Goal: Communication & Community: Connect with others

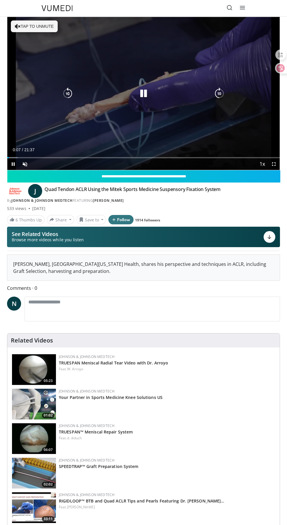
click at [40, 26] on div "10 seconds Tap to unmute" at bounding box center [143, 93] width 272 height 153
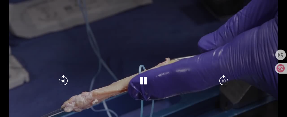
scroll to position [118, 0]
click at [192, 53] on div "10 seconds Tap to unmute" at bounding box center [143, 80] width 287 height 161
click at [162, 81] on div "Video Player" at bounding box center [143, 81] width 172 height 12
click at [153, 79] on div "Video Player" at bounding box center [143, 81] width 172 height 12
click at [145, 78] on icon "Video Player" at bounding box center [144, 81] width 12 height 12
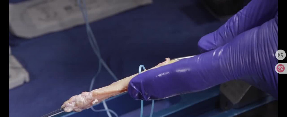
scroll to position [127, 0]
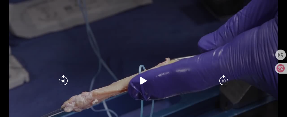
click at [162, 60] on div "10 seconds Tap to unmute" at bounding box center [143, 80] width 287 height 161
click at [141, 75] on icon "Video Player" at bounding box center [144, 81] width 12 height 12
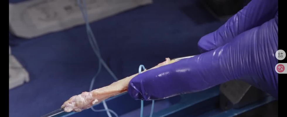
scroll to position [123, 0]
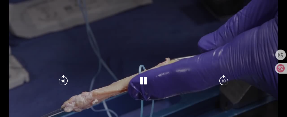
click at [146, 74] on div "10 seconds Tap to unmute" at bounding box center [143, 80] width 287 height 161
click at [145, 85] on icon "Video Player" at bounding box center [144, 81] width 12 height 12
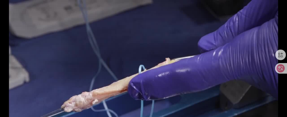
scroll to position [133, 0]
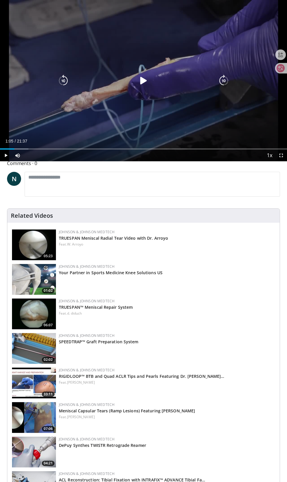
click at [154, 56] on div "10 seconds Tap to unmute" at bounding box center [143, 80] width 287 height 161
click at [140, 82] on icon "Video Player" at bounding box center [144, 81] width 12 height 12
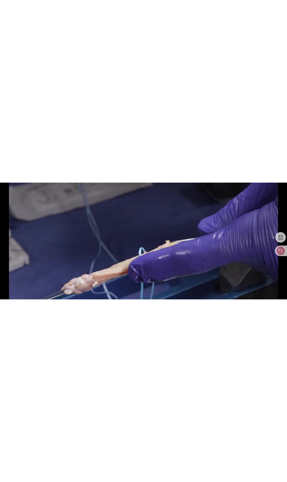
scroll to position [350, 0]
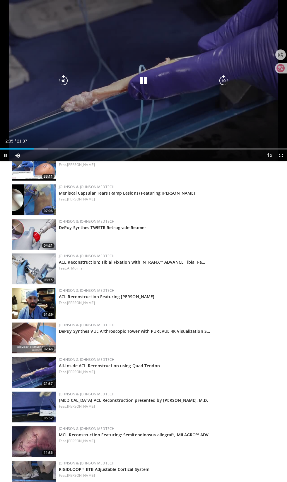
click at [189, 126] on div "10 seconds Tap to unmute" at bounding box center [143, 80] width 287 height 161
click at [127, 118] on div "10 seconds Tap to unmute" at bounding box center [143, 80] width 287 height 161
click at [65, 148] on div "Loaded : 20.63% 03:27" at bounding box center [143, 147] width 287 height 6
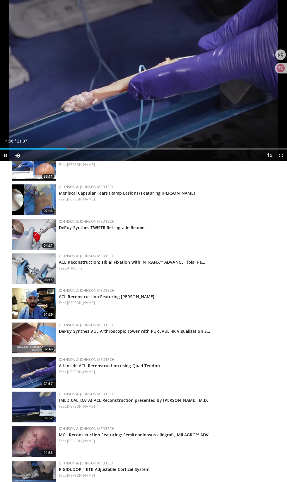
click at [144, 121] on div "10 seconds Tap to unmute" at bounding box center [143, 80] width 287 height 161
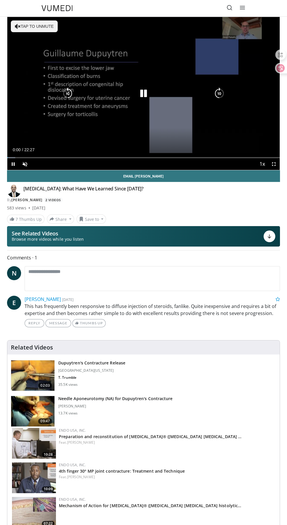
click at [41, 27] on div "10 seconds Tap to unmute" at bounding box center [143, 93] width 272 height 153
click at [152, 112] on div "10 seconds Tap to unmute" at bounding box center [143, 93] width 272 height 153
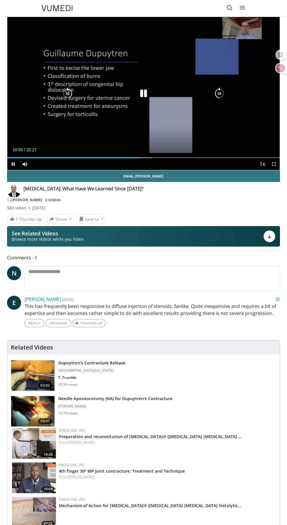
click at [197, 107] on div "10 seconds Tap to unmute" at bounding box center [143, 93] width 272 height 153
click at [210, 103] on div "10 seconds Tap to unmute" at bounding box center [143, 93] width 272 height 153
click at [236, 155] on div "Loaded : 77.18% 16:19 14:46" at bounding box center [143, 156] width 272 height 6
click at [212, 121] on div "10 seconds Tap to unmute" at bounding box center [143, 93] width 272 height 153
click at [255, 150] on div "Current Time 18:53 / Duration 22:27" at bounding box center [143, 149] width 272 height 5
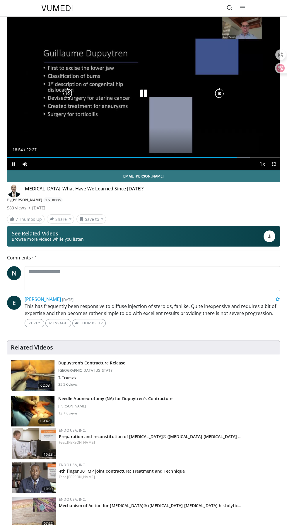
click at [250, 121] on div "10 seconds Tap to unmute" at bounding box center [143, 93] width 272 height 153
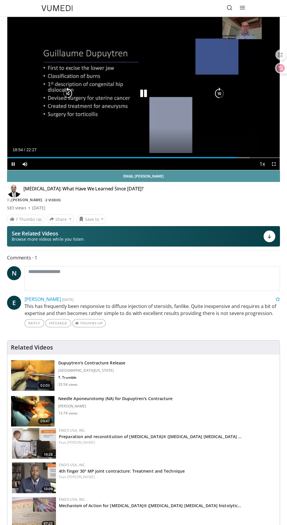
click at [264, 170] on link "Email Jason" at bounding box center [143, 176] width 273 height 12
